Goal: Find specific page/section: Find specific page/section

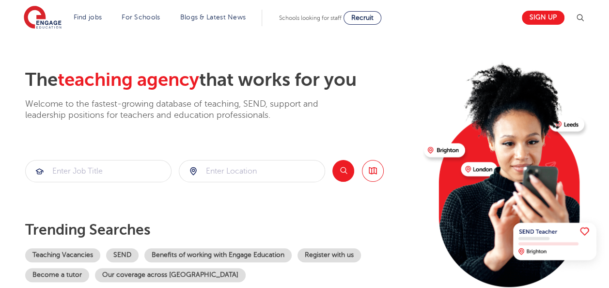
scroll to position [61, 0]
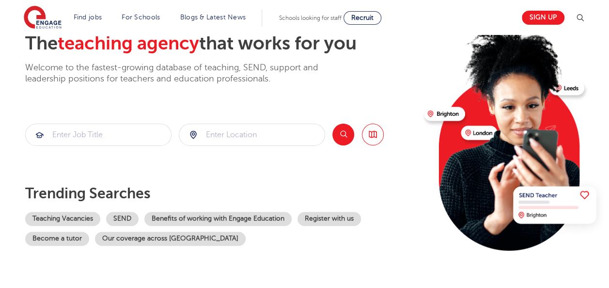
click at [338, 132] on button "Search" at bounding box center [344, 135] width 22 height 22
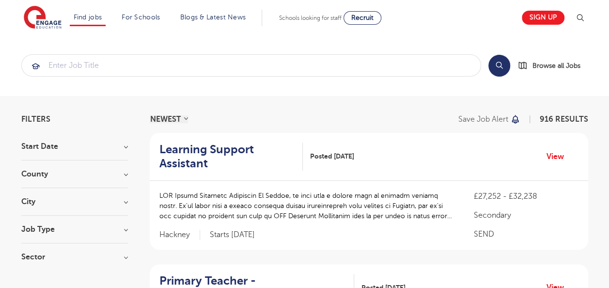
click at [124, 175] on h3 "County" at bounding box center [74, 174] width 107 height 8
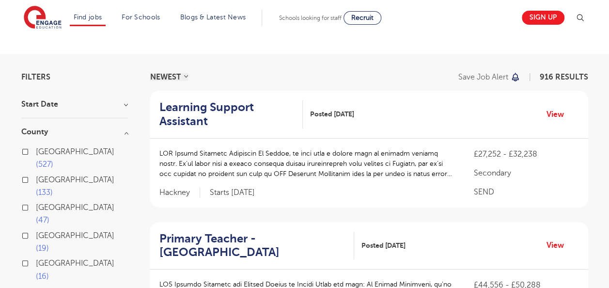
scroll to position [48, 0]
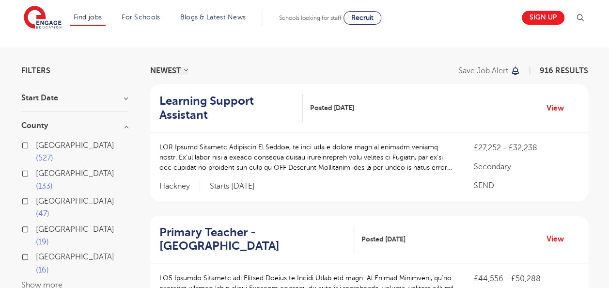
click at [49, 281] on button "Show more" at bounding box center [41, 285] width 41 height 9
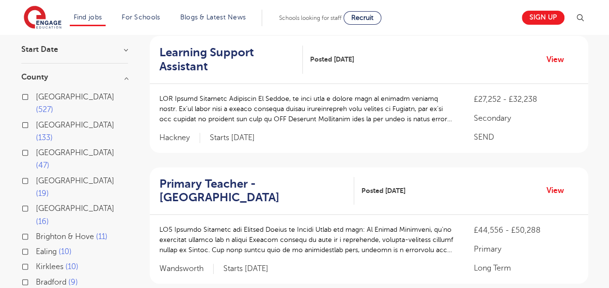
scroll to position [97, 0]
